Goal: Information Seeking & Learning: Learn about a topic

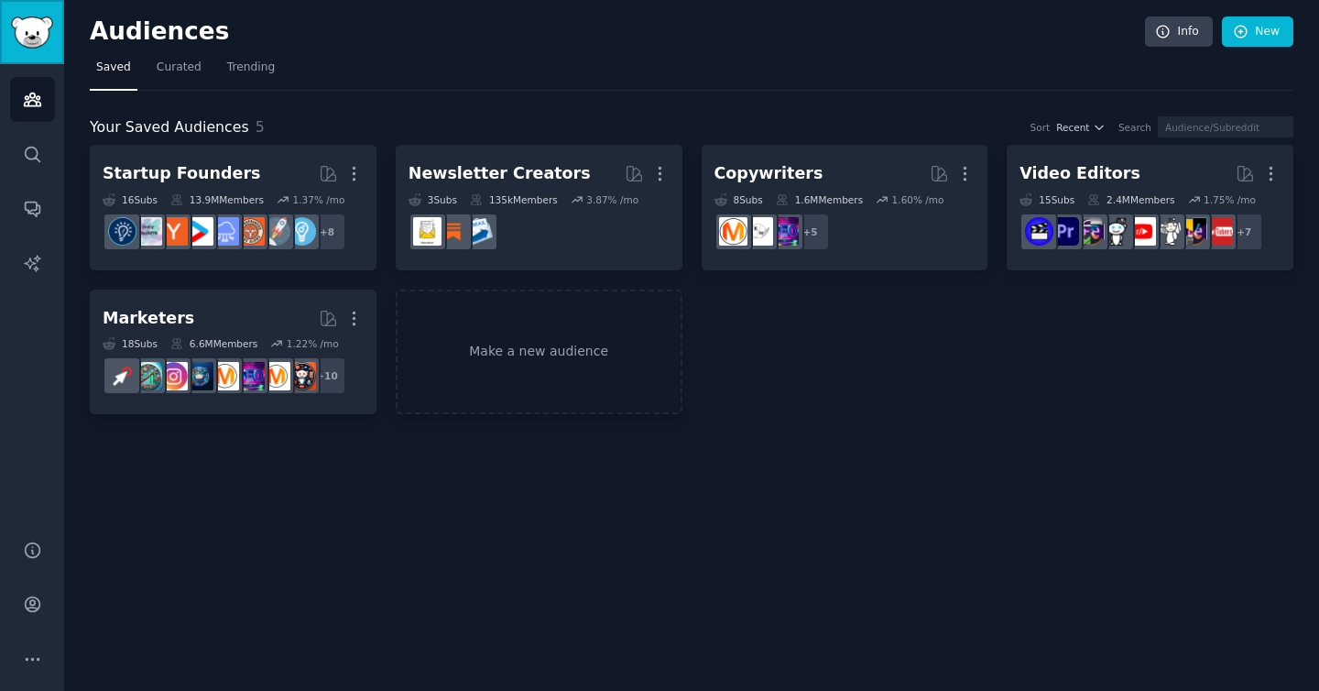
click at [27, 43] on img "Sidebar" at bounding box center [32, 32] width 42 height 32
click at [27, 44] on img "Sidebar" at bounding box center [32, 32] width 42 height 32
click at [31, 102] on icon "Sidebar" at bounding box center [32, 99] width 19 height 19
click at [31, 170] on link "Search" at bounding box center [32, 154] width 45 height 45
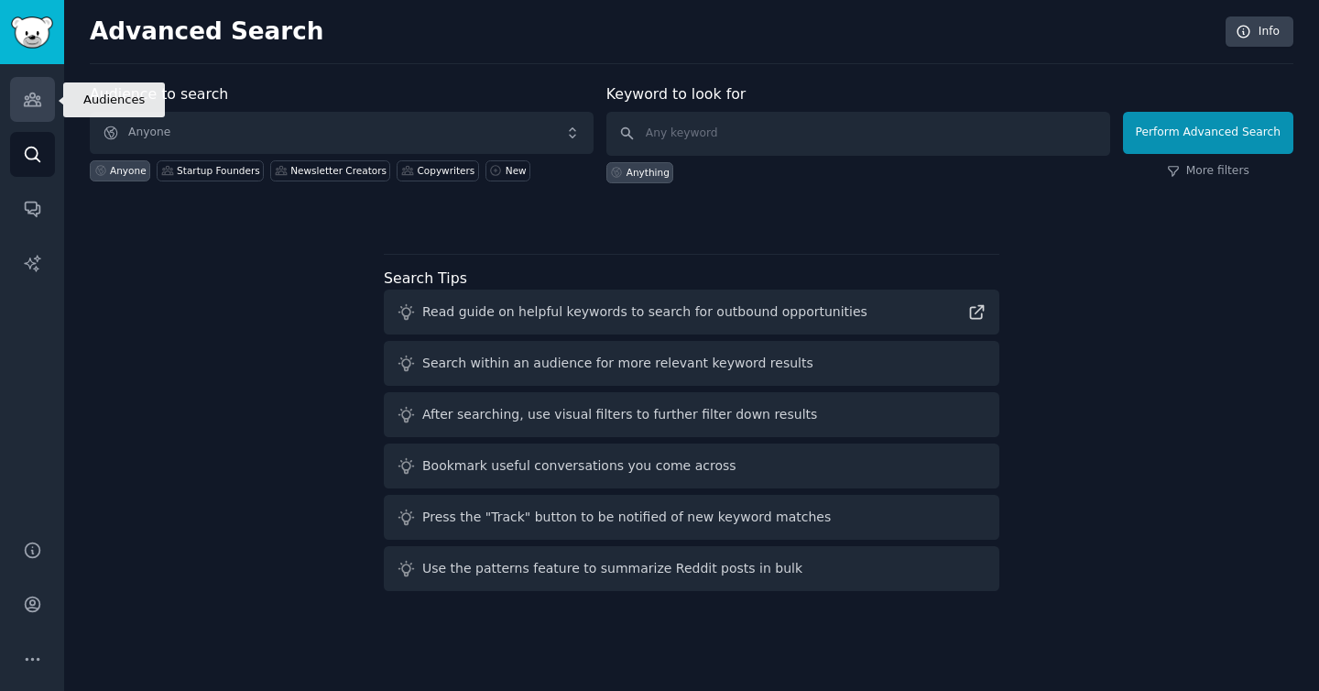
click at [33, 100] on icon "Sidebar" at bounding box center [32, 99] width 16 height 13
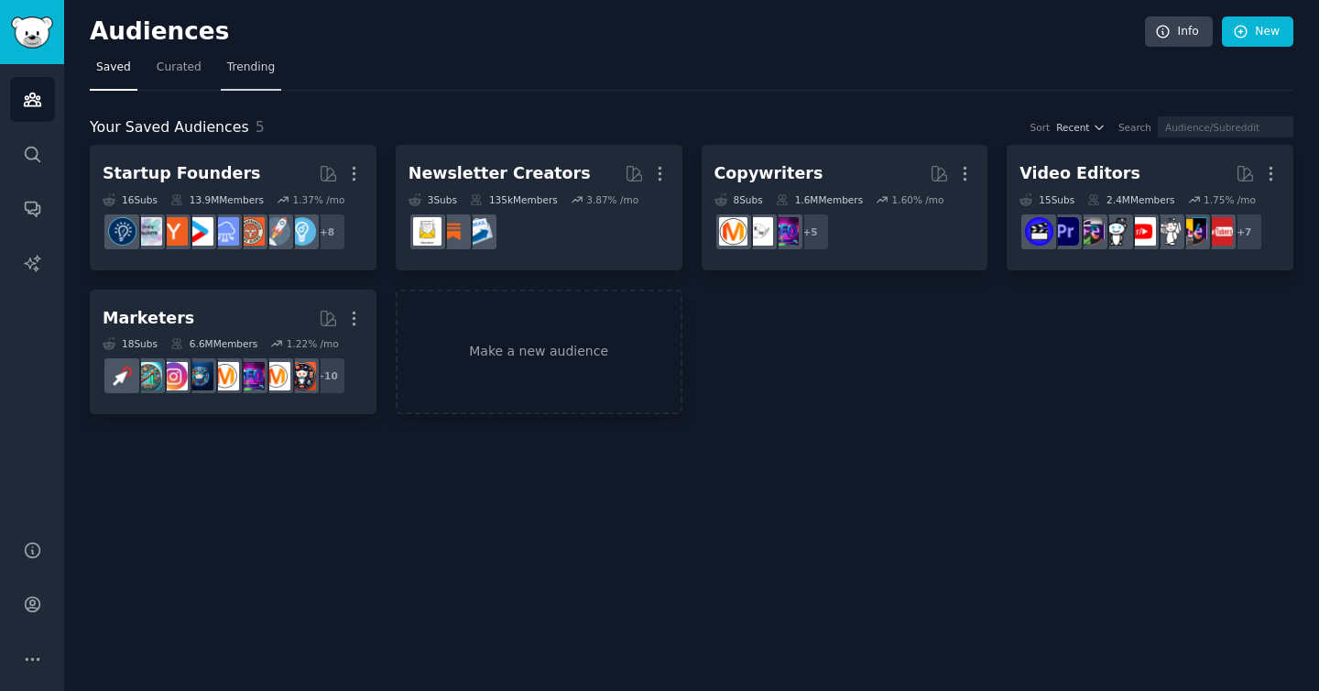
click at [257, 77] on link "Trending" at bounding box center [251, 72] width 60 height 38
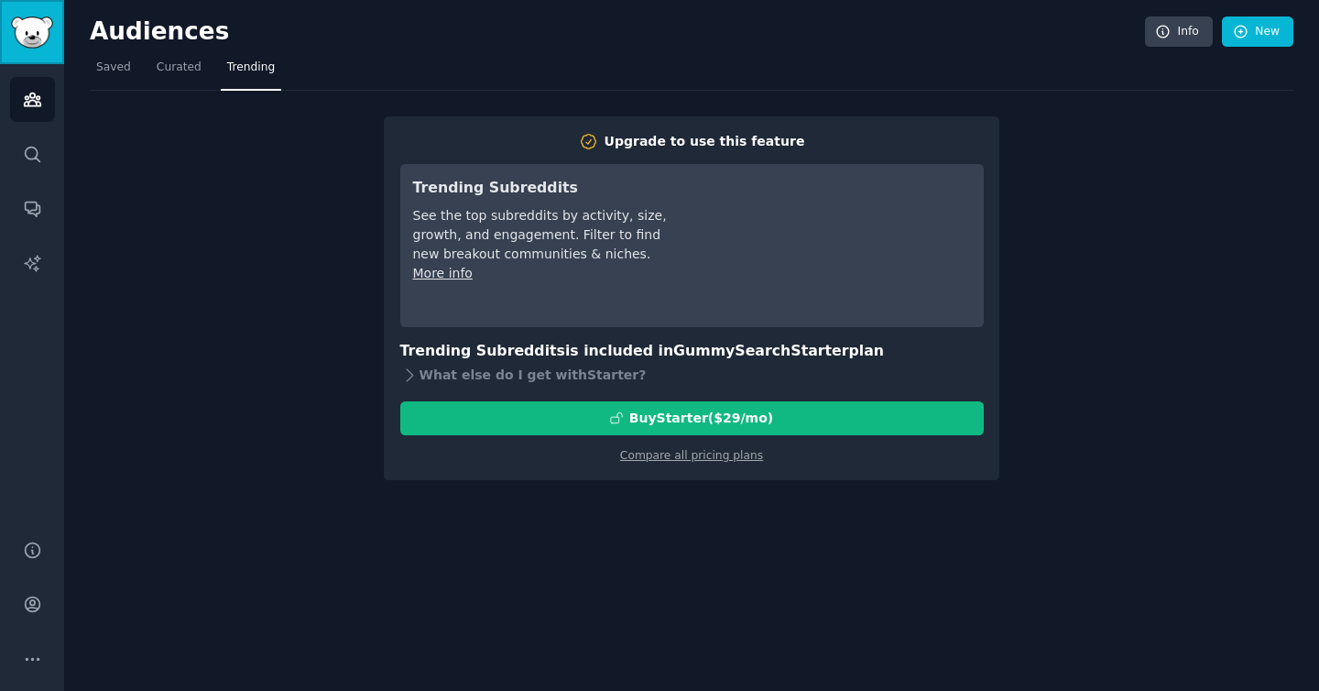
click at [43, 48] on link "Sidebar" at bounding box center [32, 32] width 64 height 64
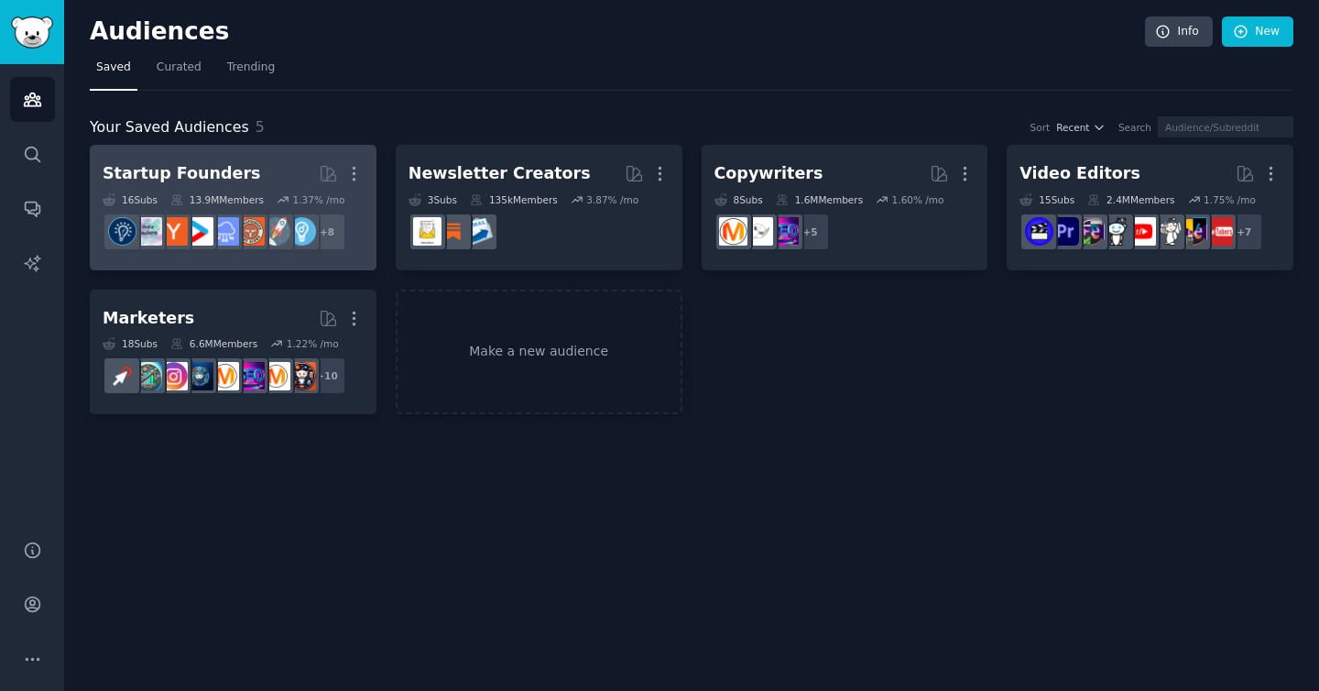
click at [289, 180] on h2 "Startup Founders More" at bounding box center [233, 174] width 261 height 32
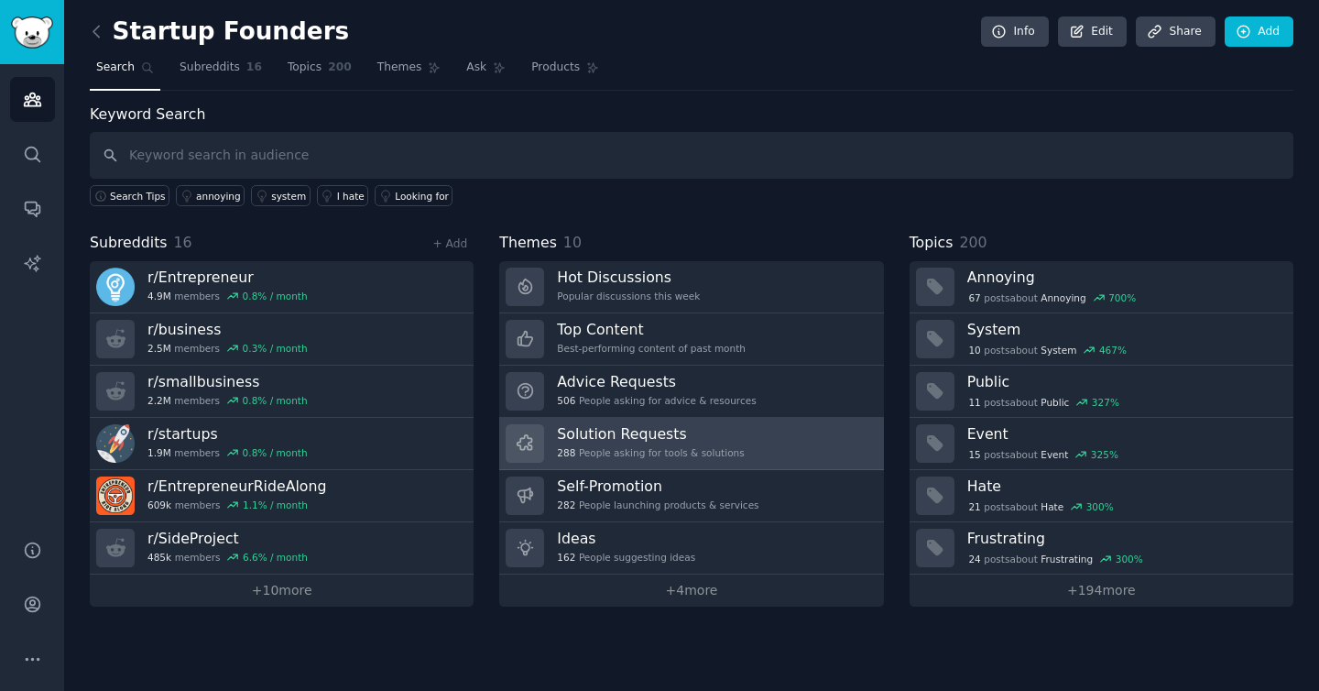
click at [664, 442] on h3 "Solution Requests" at bounding box center [650, 433] width 187 height 19
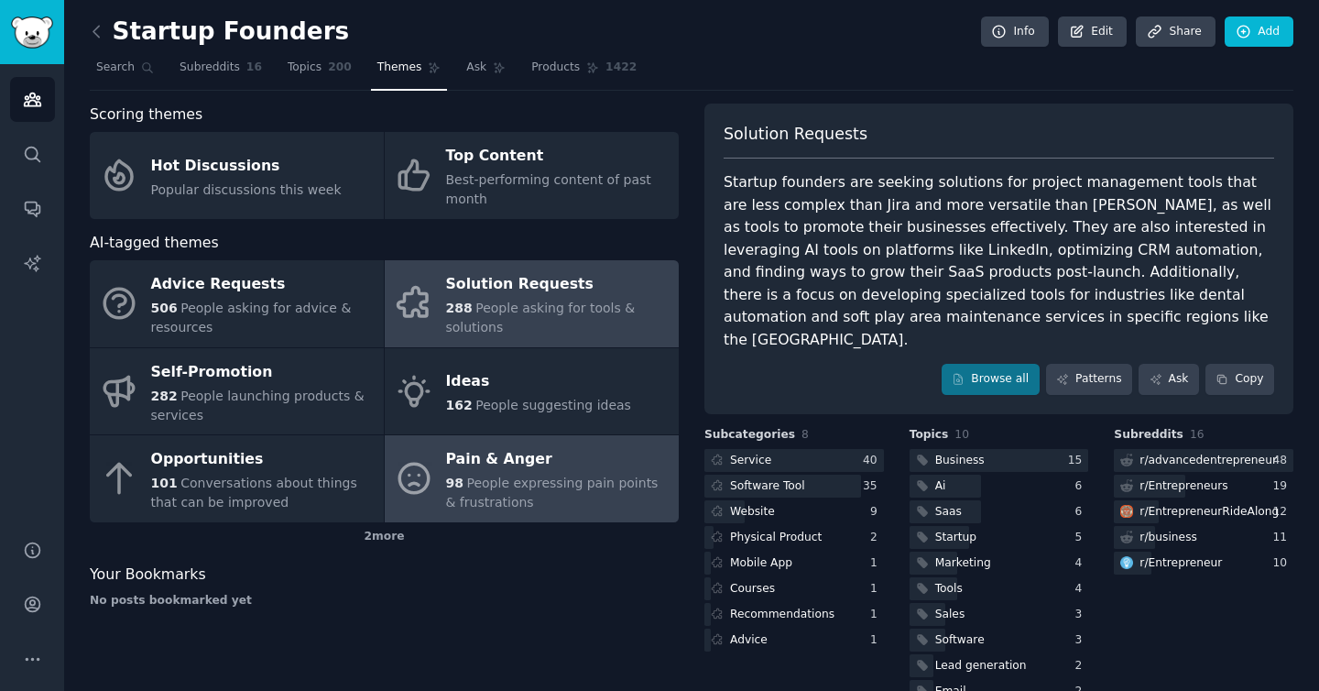
click at [562, 486] on span "People expressing pain points & frustrations" at bounding box center [552, 492] width 213 height 34
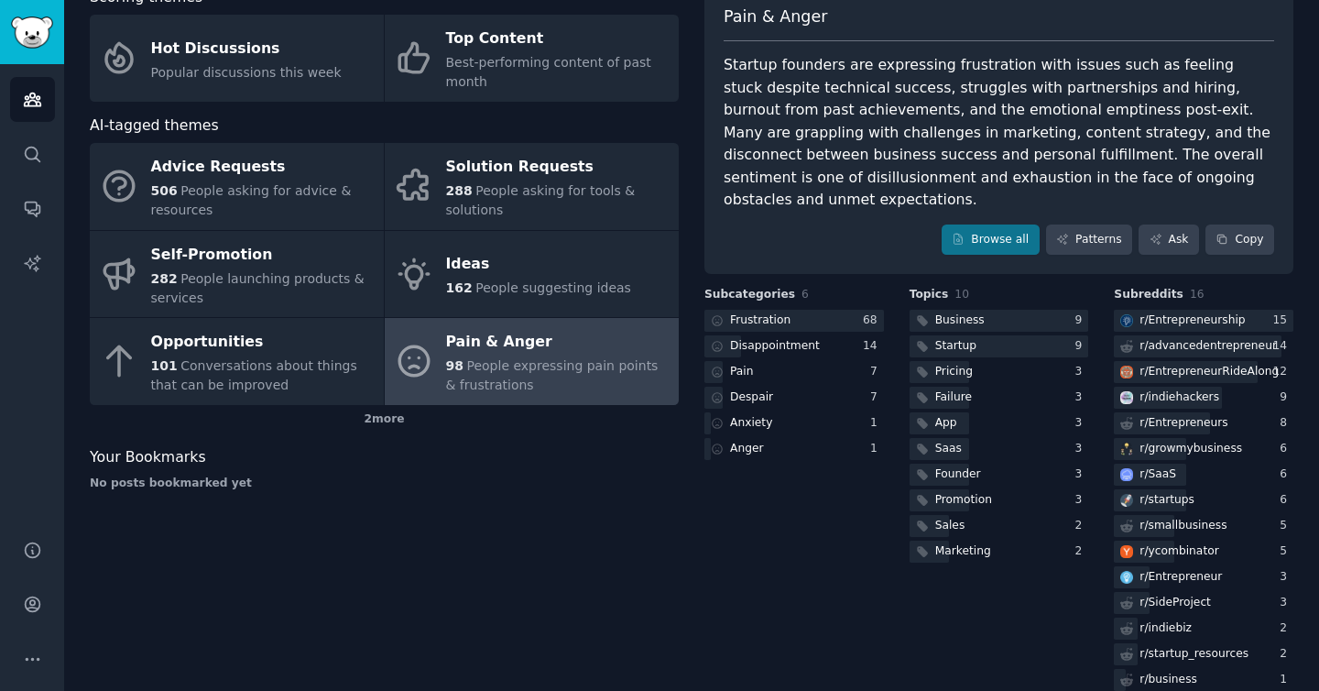
scroll to position [133, 0]
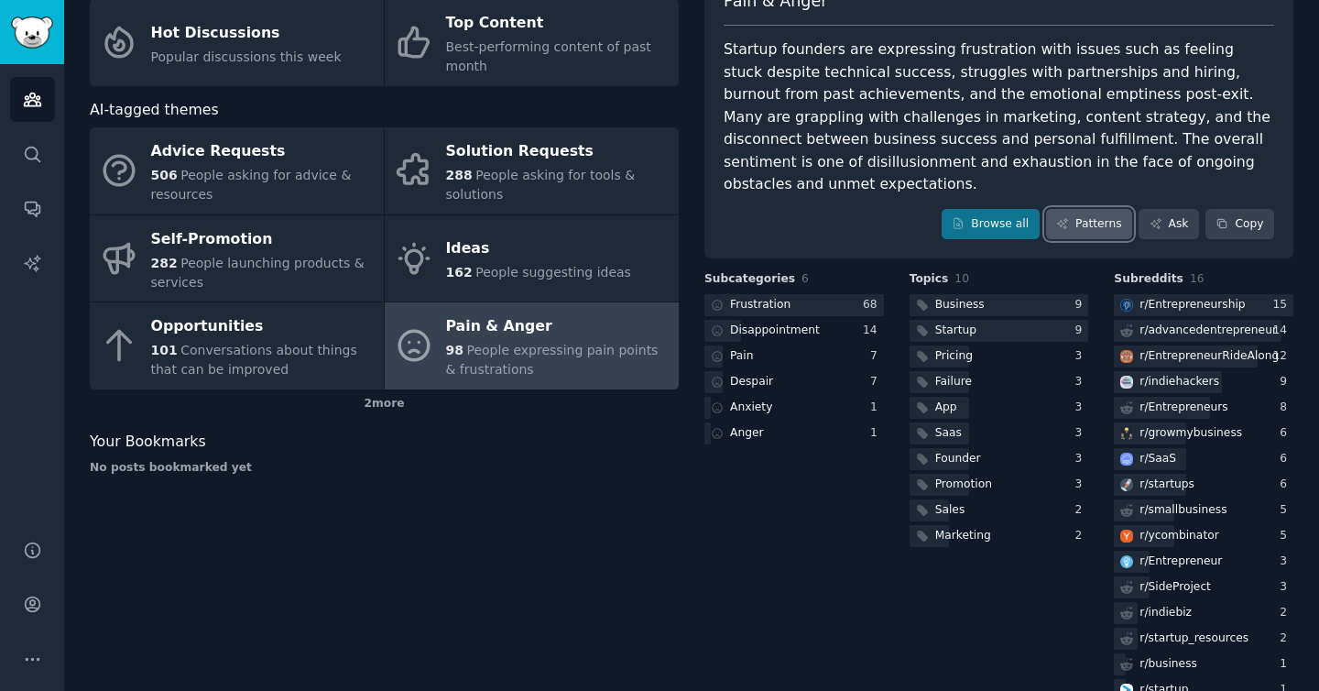
click at [1085, 213] on link "Patterns" at bounding box center [1089, 224] width 86 height 31
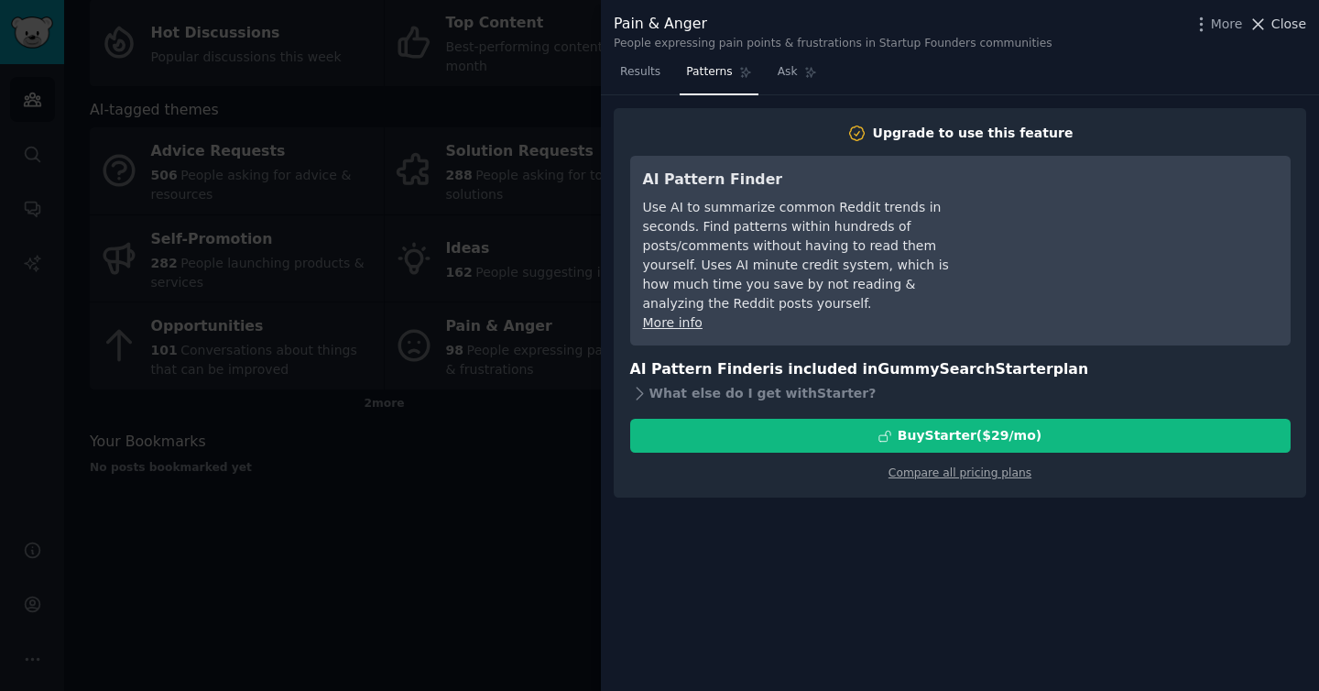
click at [1258, 29] on icon at bounding box center [1258, 24] width 19 height 19
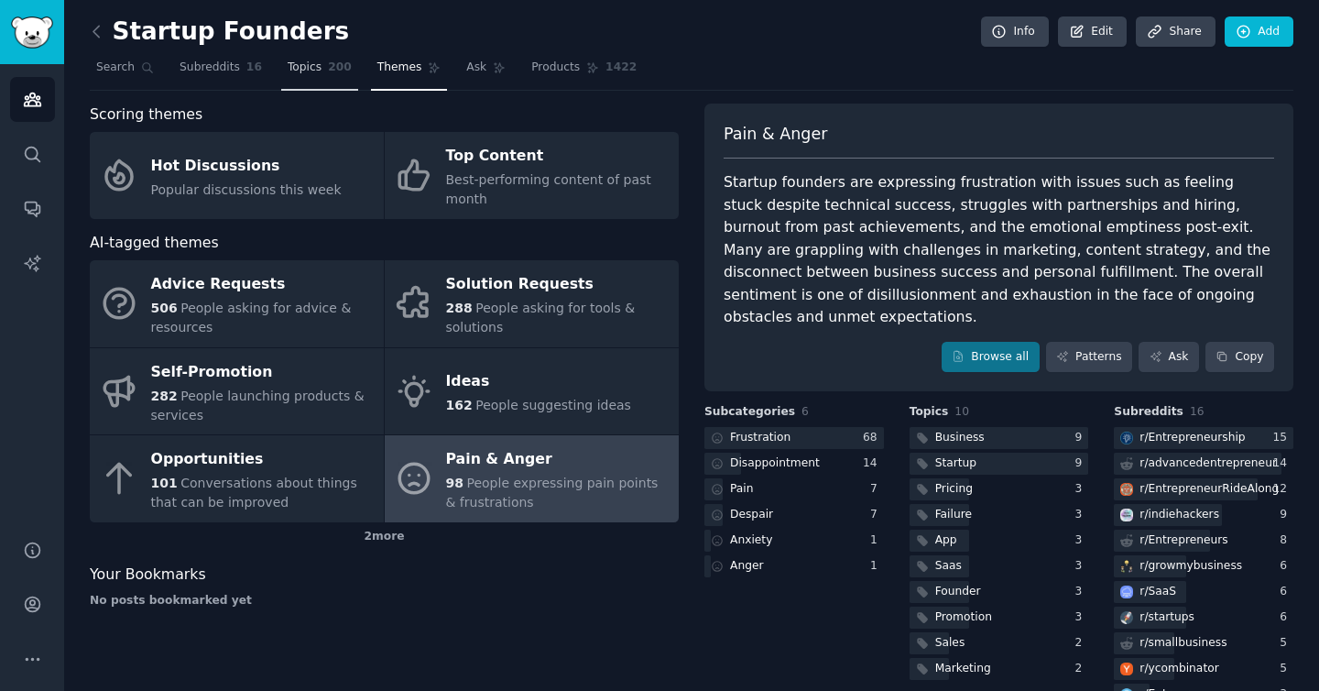
click at [294, 60] on span "Topics" at bounding box center [305, 68] width 34 height 16
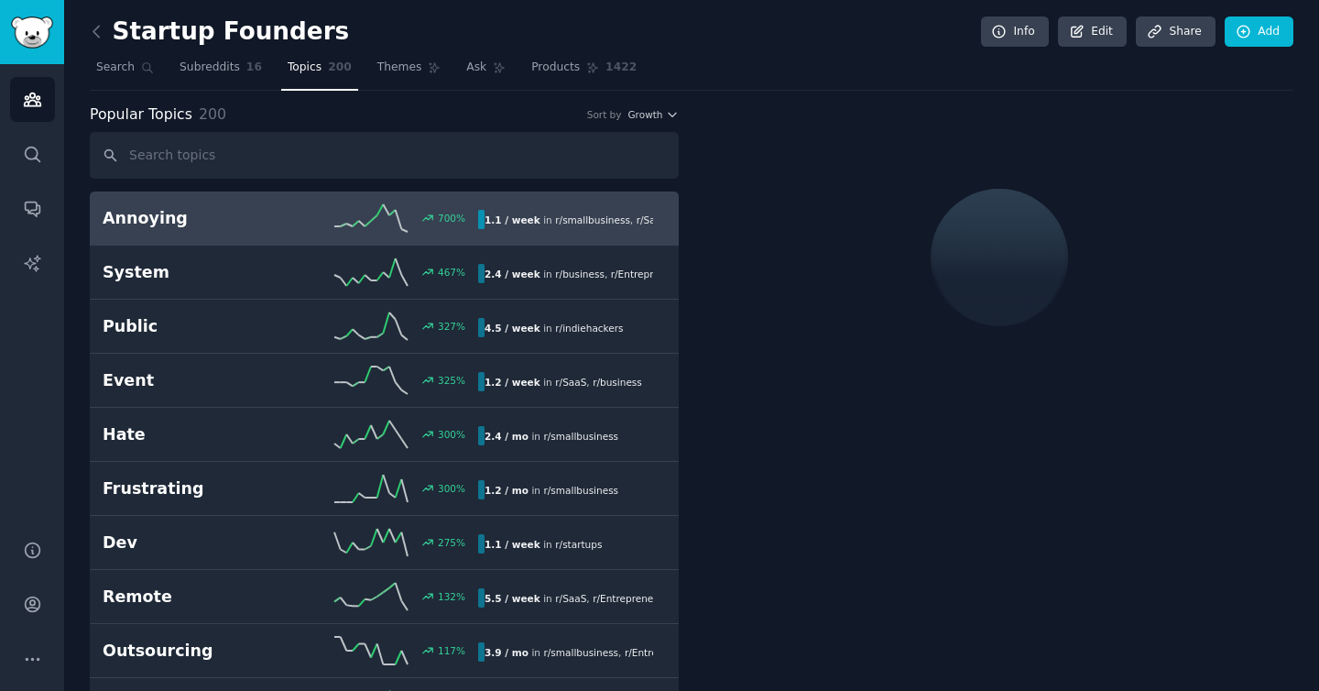
click at [196, 214] on h2 "Annoying" at bounding box center [197, 218] width 188 height 23
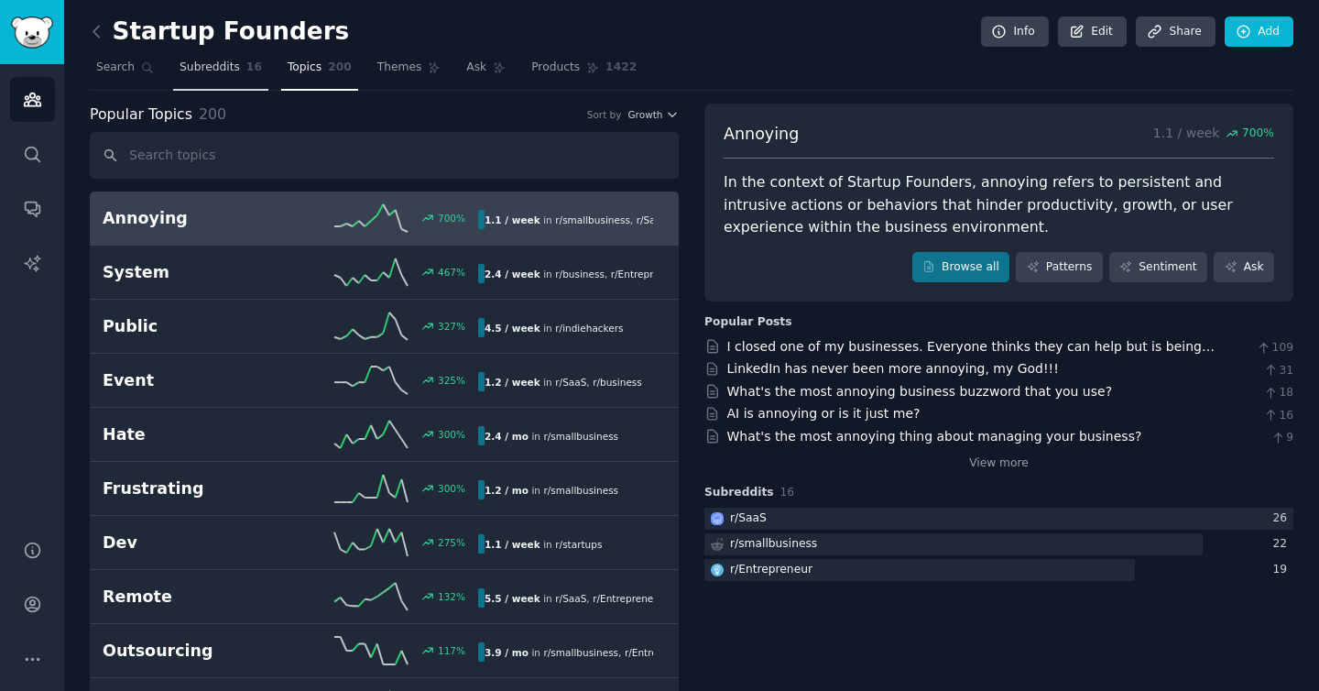
click at [245, 81] on link "Subreddits 16" at bounding box center [220, 72] width 95 height 38
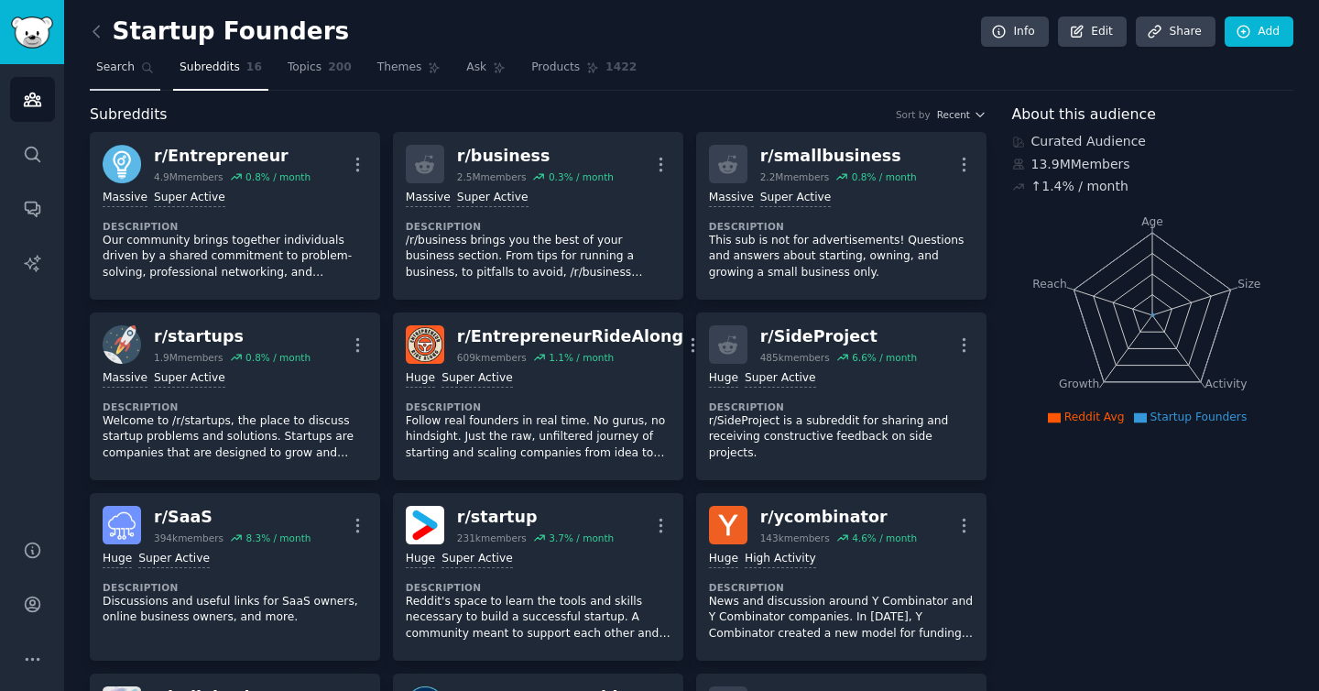
click at [119, 73] on span "Search" at bounding box center [115, 68] width 38 height 16
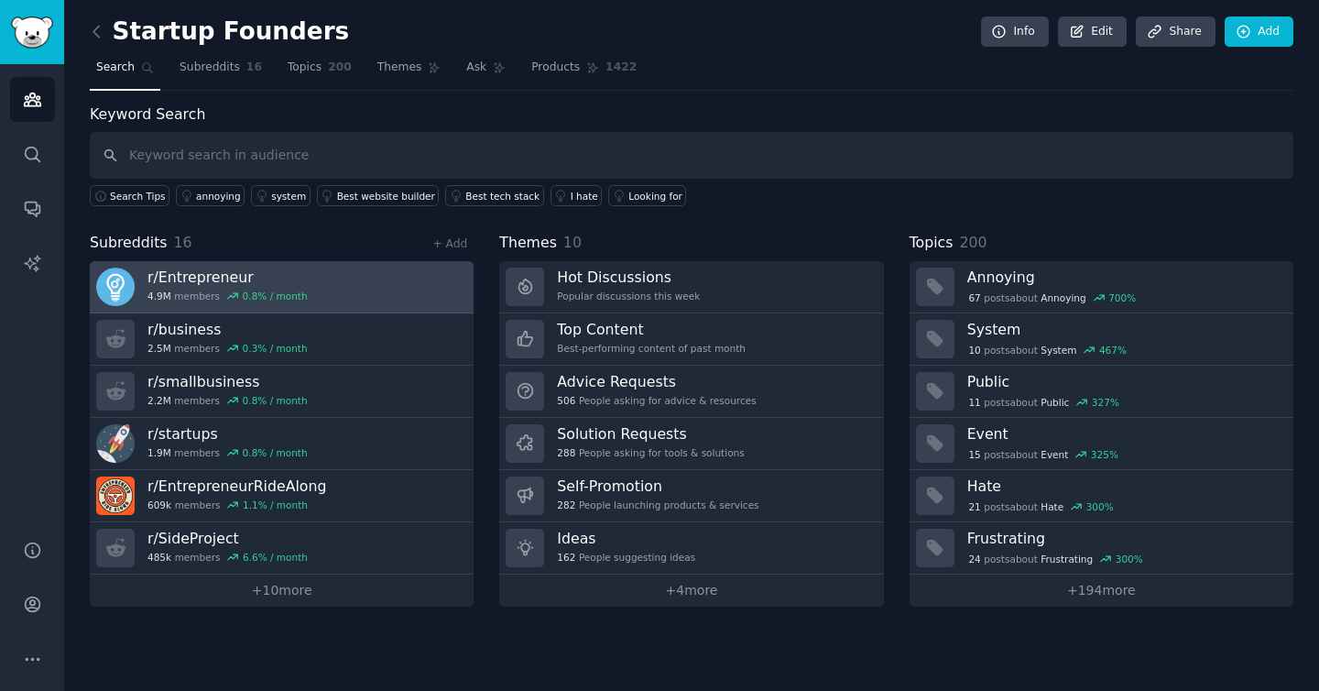
click at [373, 277] on link "r/ Entrepreneur 4.9M members 0.8 % / month" at bounding box center [282, 287] width 384 height 52
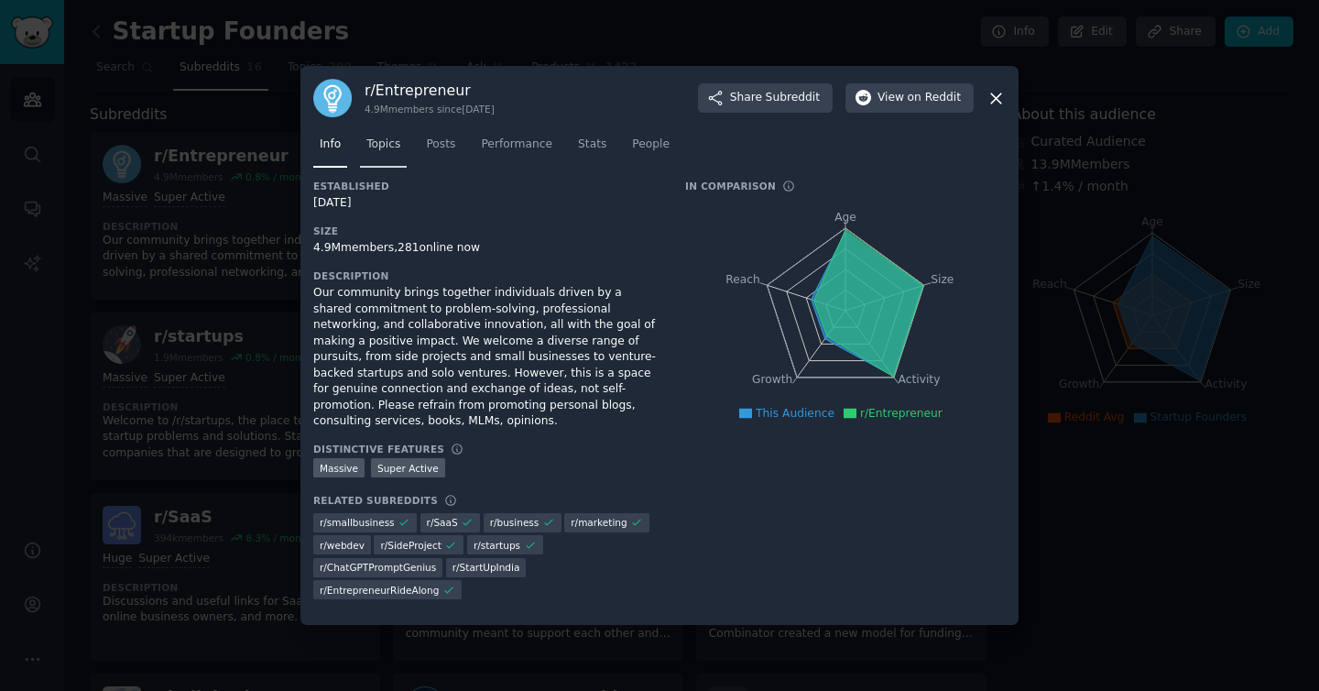
click at [385, 139] on span "Topics" at bounding box center [383, 144] width 34 height 16
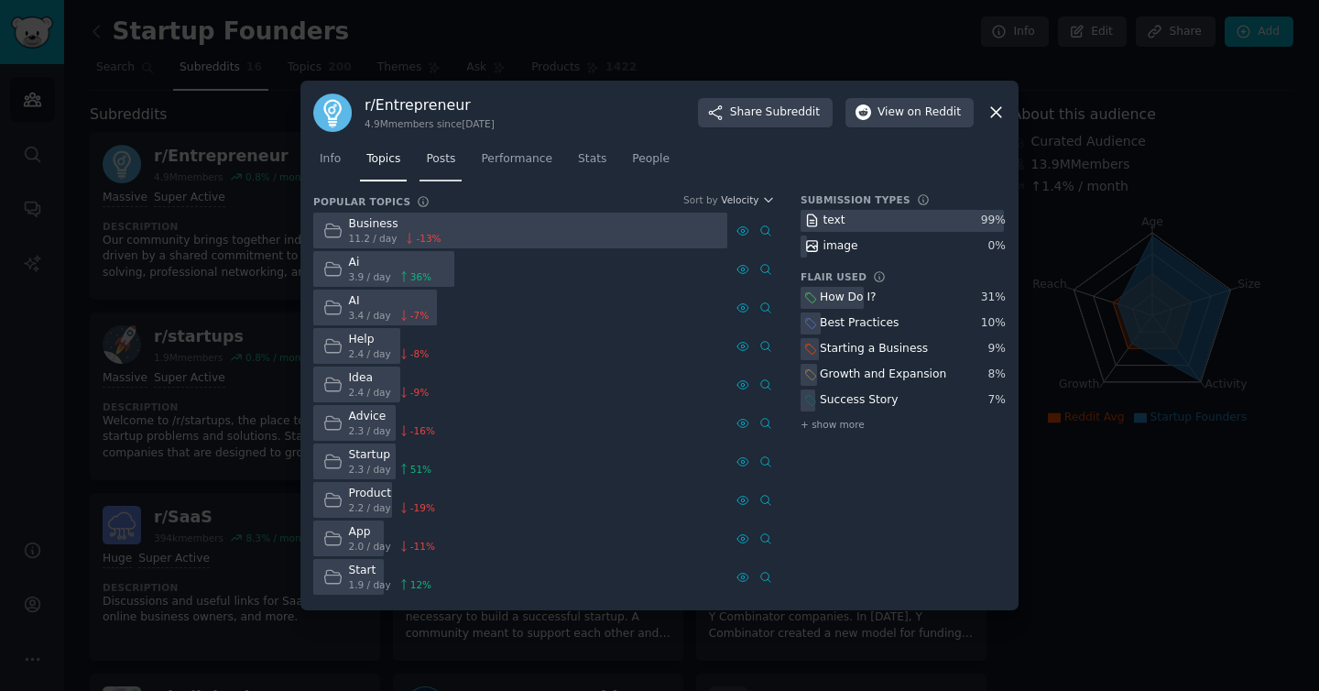
click at [440, 151] on span "Posts" at bounding box center [440, 159] width 29 height 16
